Goal: Transaction & Acquisition: Purchase product/service

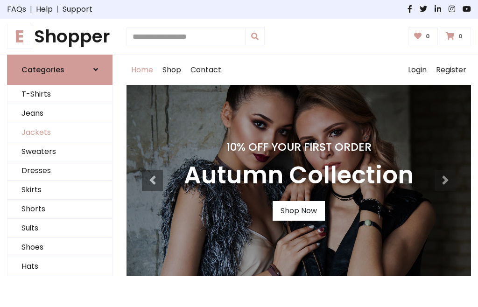
click at [60, 133] on link "Jackets" at bounding box center [59, 132] width 105 height 19
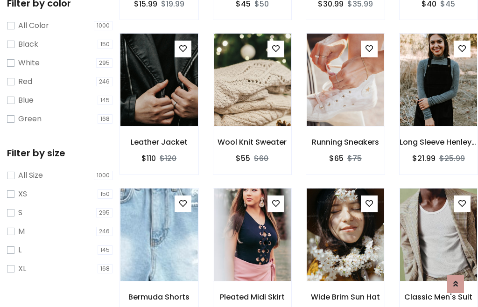
scroll to position [86, 0]
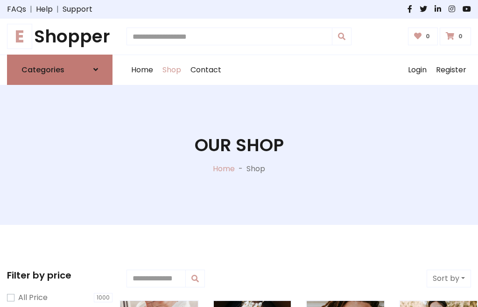
click at [60, 70] on h6 "Categories" at bounding box center [42, 69] width 43 height 9
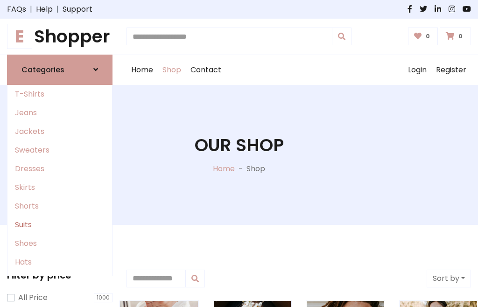
click at [60, 225] on link "Suits" at bounding box center [59, 225] width 105 height 19
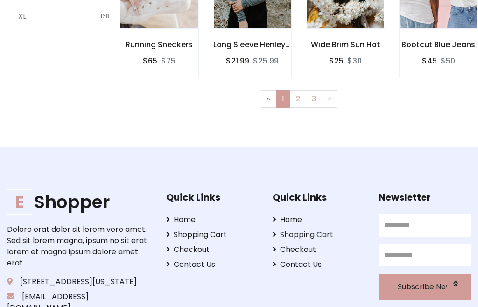
scroll to position [47, 0]
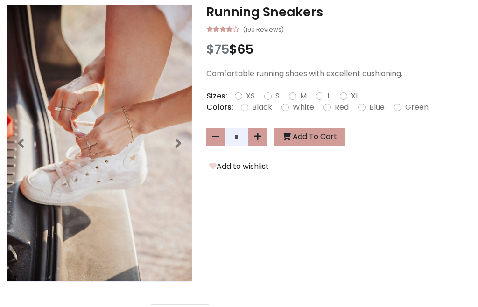
scroll to position [265, 0]
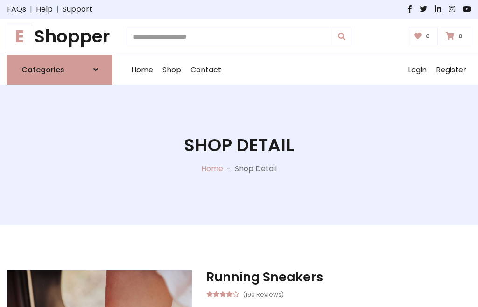
scroll to position [871, 0]
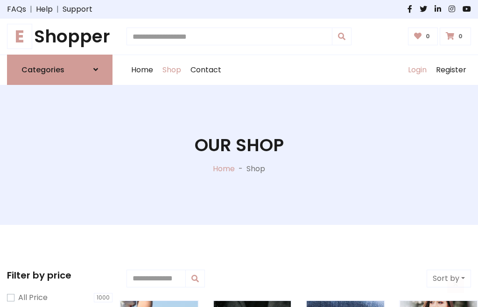
click at [417, 70] on link "Login" at bounding box center [417, 70] width 28 height 30
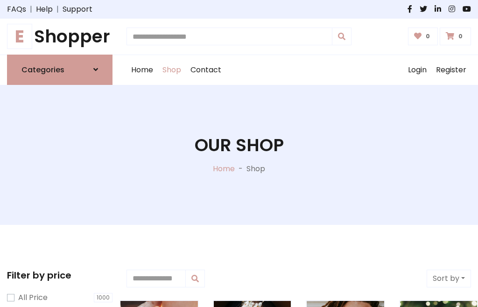
scroll to position [47, 0]
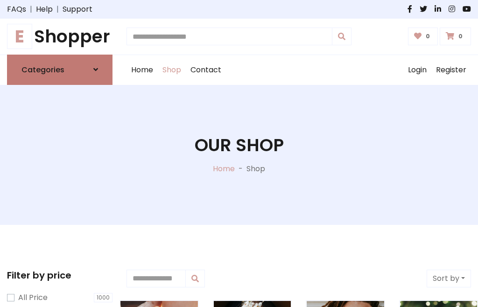
click at [96, 70] on icon at bounding box center [95, 69] width 5 height 7
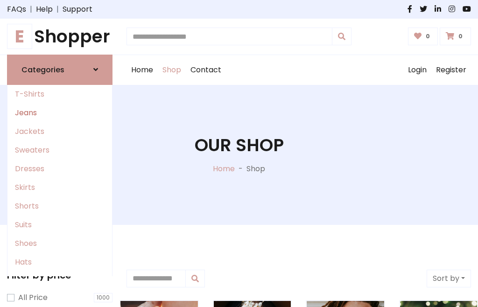
click at [60, 112] on link "Jeans" at bounding box center [59, 113] width 105 height 19
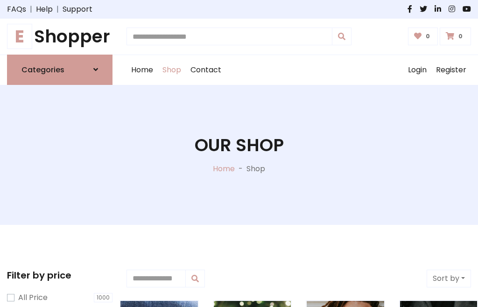
scroll to position [47, 0]
